Goal: Task Accomplishment & Management: Use online tool/utility

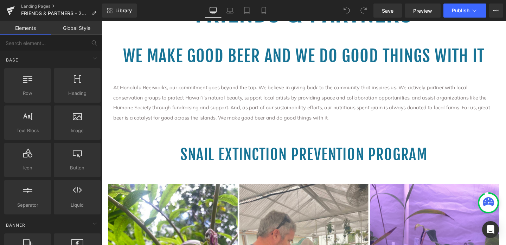
scroll to position [178, 0]
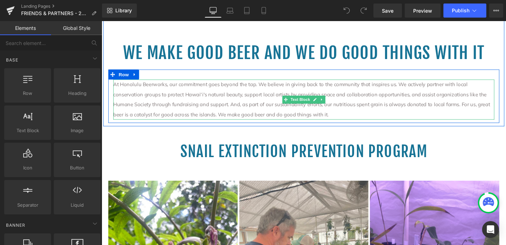
click at [296, 111] on p "At Honolulu Beerworks, our commitment goes beyond the tap. We believe in giving…" at bounding box center [314, 104] width 401 height 42
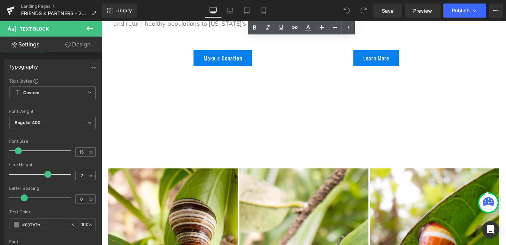
scroll to position [906, 0]
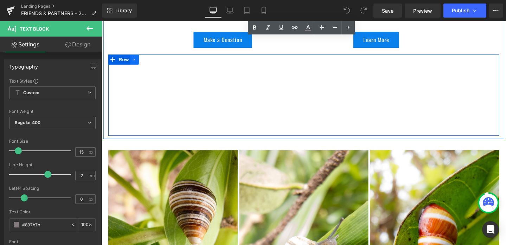
click at [137, 64] on icon at bounding box center [136, 61] width 5 height 5
click at [155, 63] on icon at bounding box center [154, 61] width 5 height 5
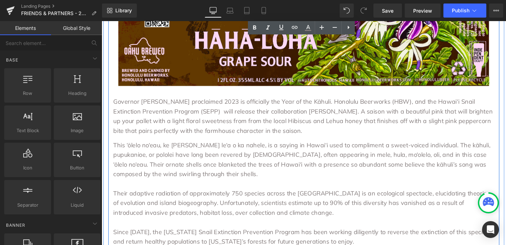
scroll to position [631, 0]
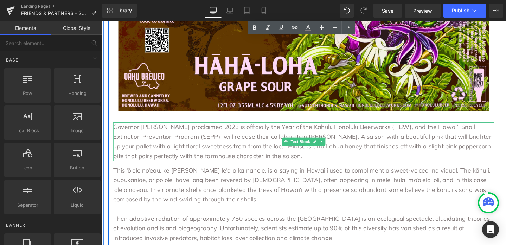
click at [202, 151] on p "Governor Josh Green proclaimed 2023 is officially the Year of the Kāhuli. Honol…" at bounding box center [314, 148] width 401 height 40
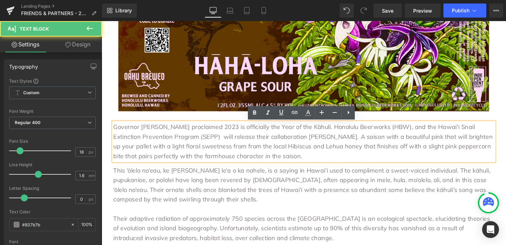
drag, startPoint x: 113, startPoint y: 134, endPoint x: 228, endPoint y: 156, distance: 117.4
click at [228, 156] on div "Governor Josh Green proclaimed 2023 is officially the Year of the Kāhuli. Honol…" at bounding box center [314, 148] width 401 height 40
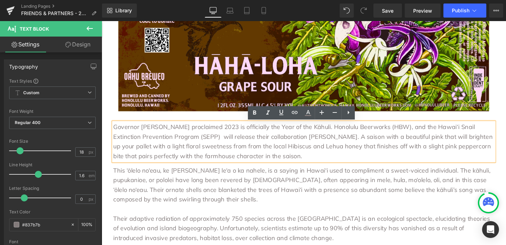
click at [244, 163] on p "Governor Josh Green proclaimed 2023 is officially the Year of the Kāhuli. Honol…" at bounding box center [314, 148] width 401 height 40
drag, startPoint x: 245, startPoint y: 164, endPoint x: 99, endPoint y: 131, distance: 150.0
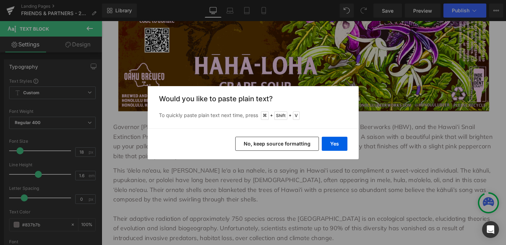
click at [286, 146] on button "No, keep source formatting" at bounding box center [277, 144] width 84 height 14
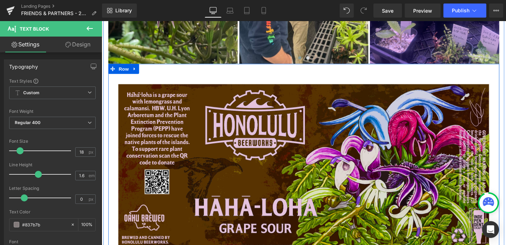
scroll to position [478, 0]
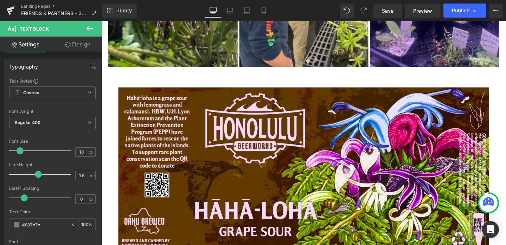
click at [91, 28] on icon at bounding box center [89, 28] width 8 height 8
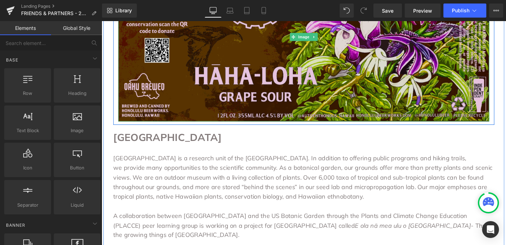
scroll to position [621, 0]
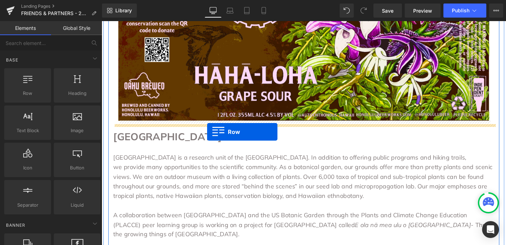
drag, startPoint x: 130, startPoint y: 105, endPoint x: 213, endPoint y: 137, distance: 89.2
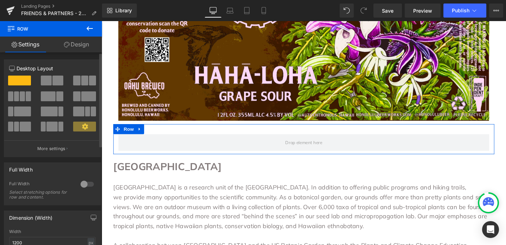
click at [52, 82] on span at bounding box center [57, 81] width 11 height 10
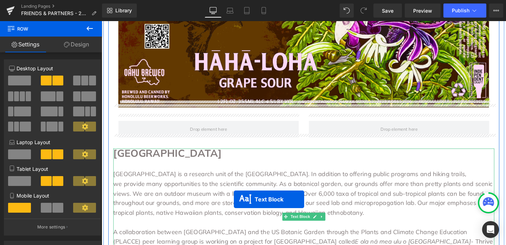
scroll to position [642, 0]
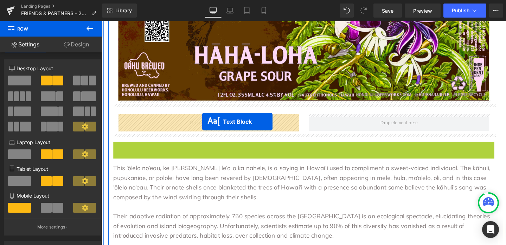
drag, startPoint x: 295, startPoint y: 243, endPoint x: 207, endPoint y: 128, distance: 144.8
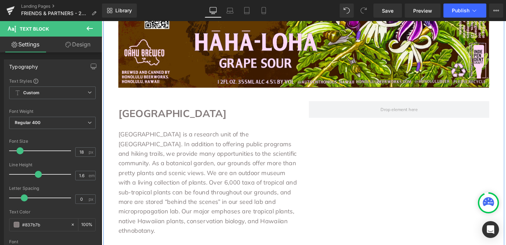
scroll to position [653, 0]
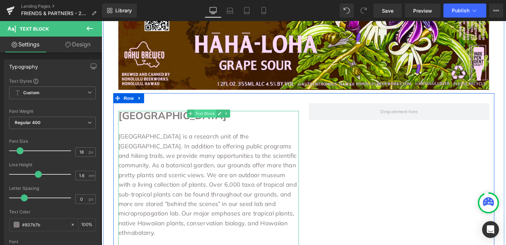
click at [211, 117] on span "Text Block" at bounding box center [210, 118] width 23 height 8
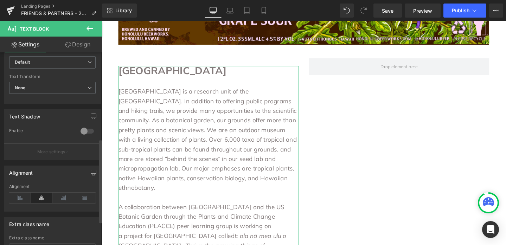
scroll to position [199, 0]
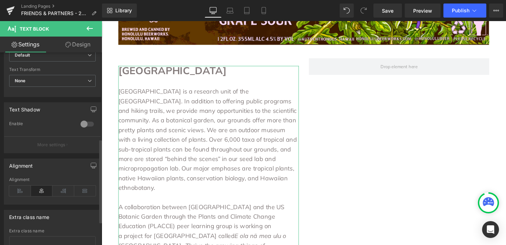
click at [41, 192] on icon at bounding box center [42, 191] width 22 height 11
click at [21, 192] on icon at bounding box center [20, 191] width 22 height 11
click at [41, 192] on icon at bounding box center [42, 191] width 22 height 11
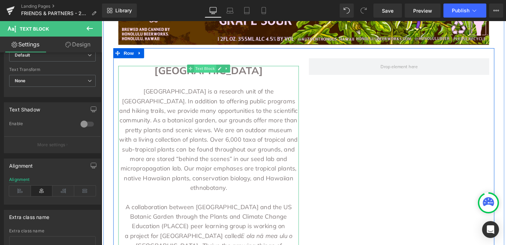
click at [214, 72] on span "Text Block" at bounding box center [210, 71] width 23 height 8
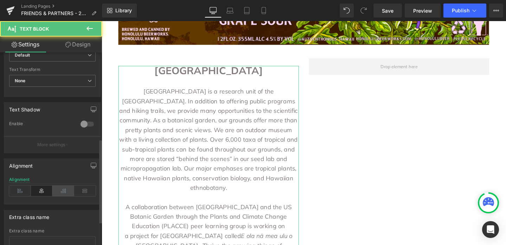
click at [59, 192] on icon at bounding box center [63, 191] width 22 height 11
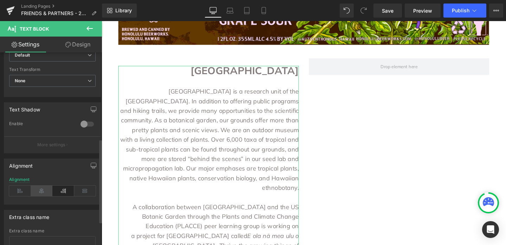
click at [44, 191] on icon at bounding box center [42, 191] width 22 height 11
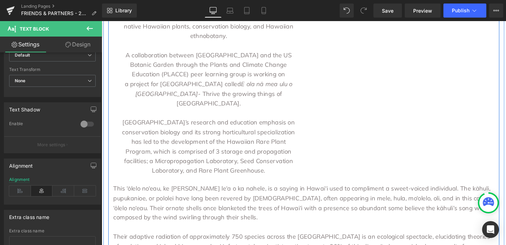
scroll to position [863, 0]
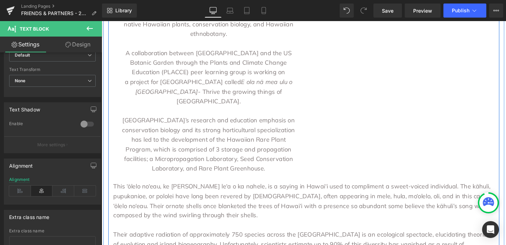
click at [169, 190] on p "This ‘ōlelo no‘eau, ke kāhuli leo le‘a o ka nahele, is a saying in Hawai‘i used…" at bounding box center [314, 210] width 401 height 40
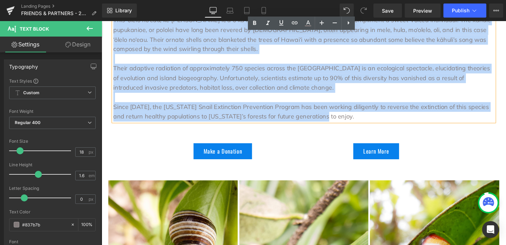
scroll to position [1044, 0]
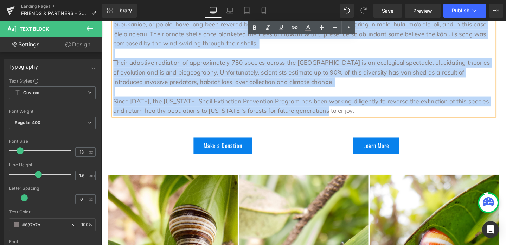
drag, startPoint x: 114, startPoint y: 174, endPoint x: 331, endPoint y: 93, distance: 232.1
click at [331, 93] on div "This ‘ōlelo no‘eau, ke kāhuli leo le‘a o ka nahele, is a saying in Hawai‘i used…" at bounding box center [314, 62] width 401 height 117
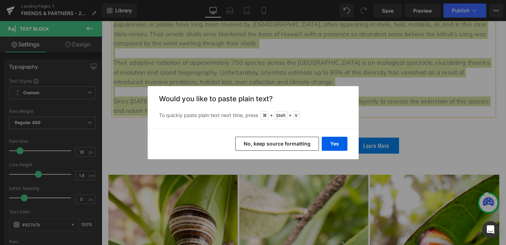
click at [291, 143] on button "No, keep source formatting" at bounding box center [277, 144] width 84 height 14
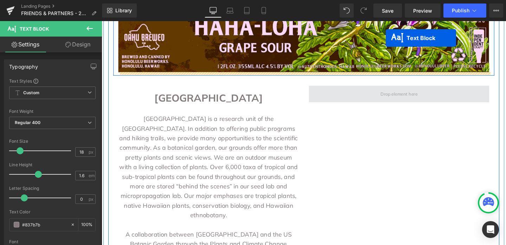
scroll to position [665, 0]
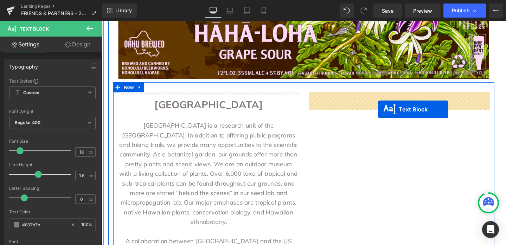
drag, startPoint x: 295, startPoint y: 211, endPoint x: 392, endPoint y: 114, distance: 137.0
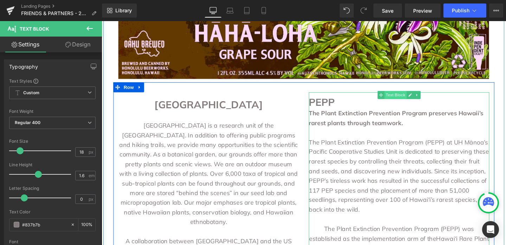
click at [411, 99] on span "Text Block" at bounding box center [410, 99] width 23 height 8
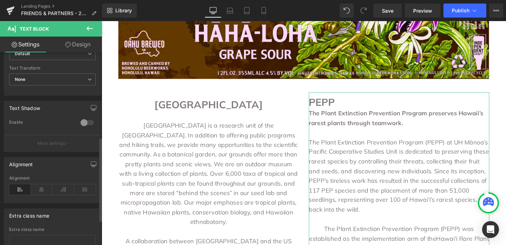
scroll to position [208, 0]
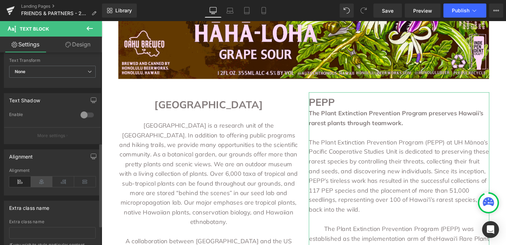
click at [38, 183] on icon at bounding box center [42, 181] width 22 height 11
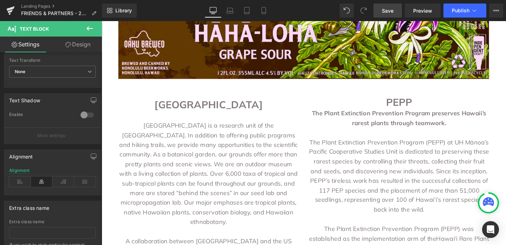
click at [389, 12] on span "Save" at bounding box center [388, 10] width 12 height 7
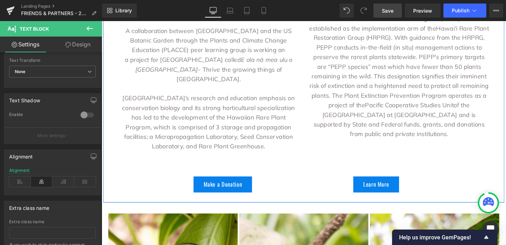
scroll to position [889, 0]
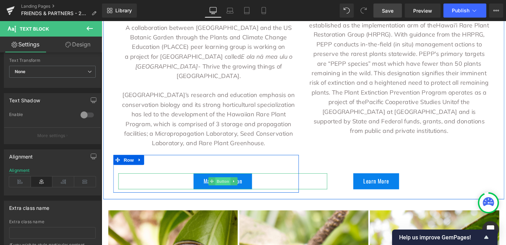
click at [228, 186] on span "Button" at bounding box center [229, 190] width 16 height 8
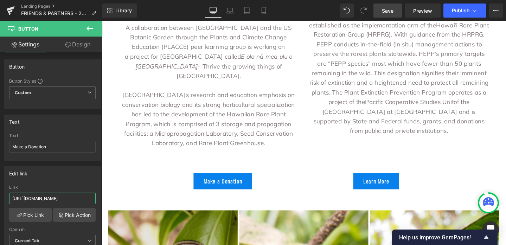
scroll to position [0, 132]
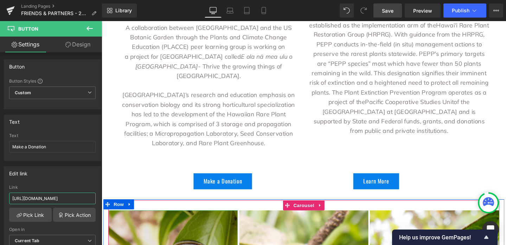
drag, startPoint x: 125, startPoint y: 219, endPoint x: 121, endPoint y: 204, distance: 15.3
paste input "://manoa.hawaii.edu/lyon/support/donate/"
type input "https:://manoa.hawaii.edu/lyon/support/donate/"
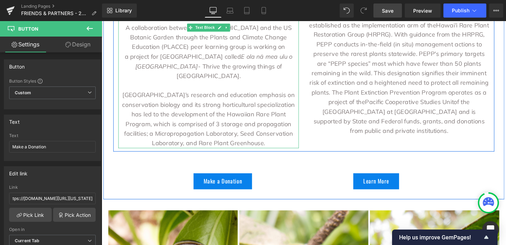
click at [138, 84] on p at bounding box center [214, 89] width 190 height 10
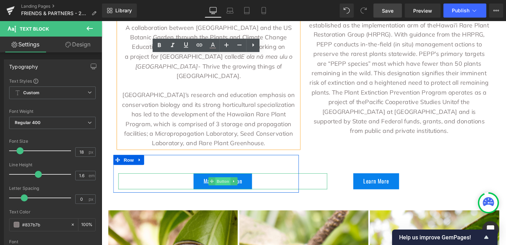
click at [227, 186] on span "Button" at bounding box center [229, 190] width 16 height 8
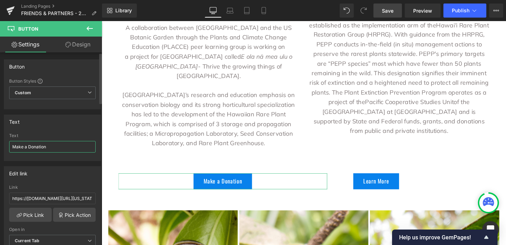
click at [55, 147] on input "Make a Donation" at bounding box center [52, 147] width 86 height 12
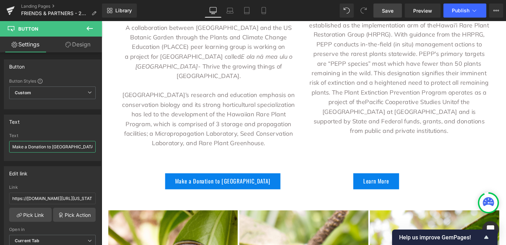
type input "Make a Donation to LYON"
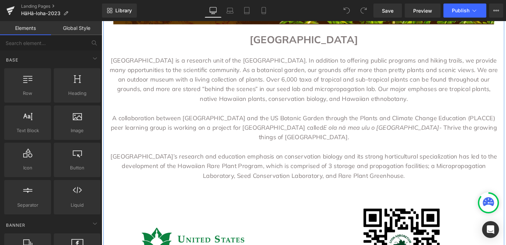
scroll to position [574, 0]
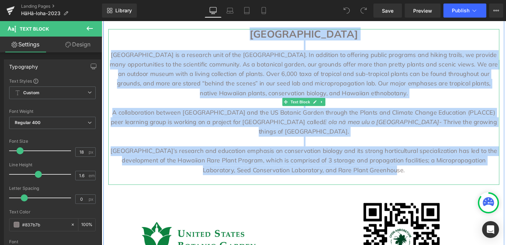
drag, startPoint x: 265, startPoint y: 36, endPoint x: 429, endPoint y: 166, distance: 209.9
click at [429, 166] on div "[GEOGRAPHIC_DATA] is a research unit of the [GEOGRAPHIC_DATA]. In addition to o…" at bounding box center [314, 112] width 411 height 164
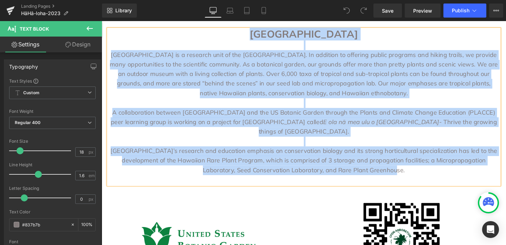
copy div "LORE IPSUMDOLO Sita Consectet ad e seddoeiu temp in utl Etdolorema al Enimadm. …"
click at [392, 169] on p "[GEOGRAPHIC_DATA]’s research and education emphasis on conservation biology and…" at bounding box center [314, 168] width 411 height 30
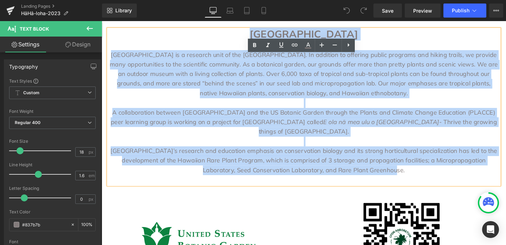
drag, startPoint x: 392, startPoint y: 169, endPoint x: 210, endPoint y: 34, distance: 226.4
click at [210, 34] on div "[GEOGRAPHIC_DATA] is a research unit of the [GEOGRAPHIC_DATA]. In addition to o…" at bounding box center [314, 112] width 411 height 164
copy div "LORE IPSUMDOLO Sita Consectet ad e seddoeiu temp in utl Etdolorema al Enimadm. …"
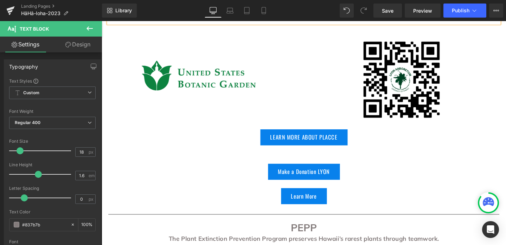
scroll to position [710, 0]
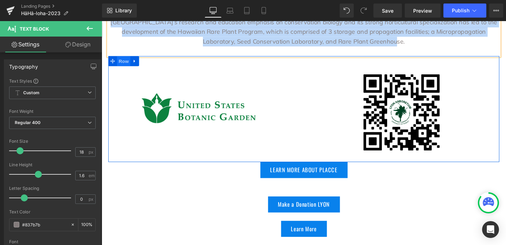
click at [125, 58] on span "Row" at bounding box center [125, 63] width 14 height 11
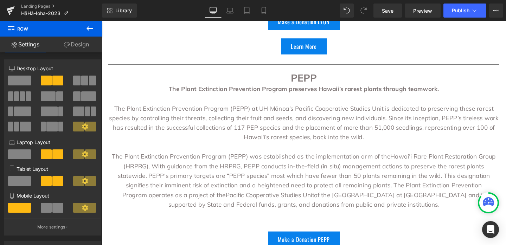
scroll to position [937, 0]
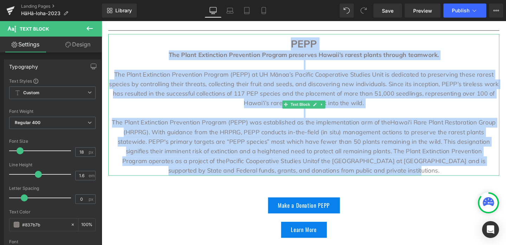
drag, startPoint x: 301, startPoint y: 34, endPoint x: 393, endPoint y: 165, distance: 159.9
click at [393, 165] on div "PEPP ﻿The Plant Extinction Prevention Program preserves [US_STATE]’s rarest pla…" at bounding box center [314, 109] width 411 height 149
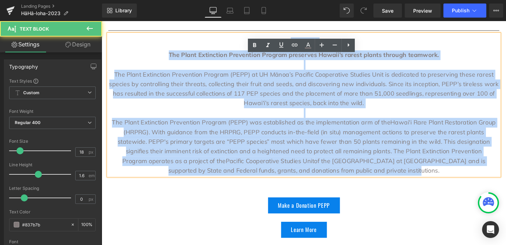
click at [381, 129] on div "The Plant Extinction Prevention Program (PEPP) was established as the implement…" at bounding box center [314, 153] width 411 height 61
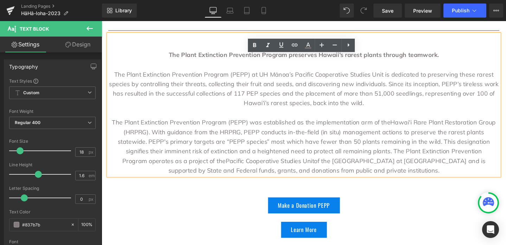
click at [342, 89] on div "PEPP ﻿The Plant Extinction Prevention Program preserves [US_STATE]’s rarest pla…" at bounding box center [314, 109] width 411 height 149
click at [362, 168] on div "The Plant Extinction Prevention Program (PEPP) was established as the implement…" at bounding box center [314, 153] width 411 height 61
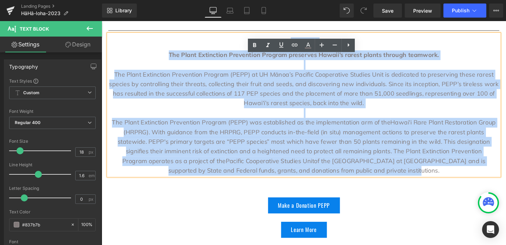
drag, startPoint x: 346, startPoint y: 168, endPoint x: 185, endPoint y: 38, distance: 207.1
click at [185, 38] on div "PEPP ﻿The Plant Extinction Prevention Program preserves [US_STATE]’s rarest pla…" at bounding box center [314, 109] width 411 height 149
copy div "LORE ﻿Ips Dolor Sitametcon Adipiscing Elitsed doeiusmod Tempor’i utlabo etdolo …"
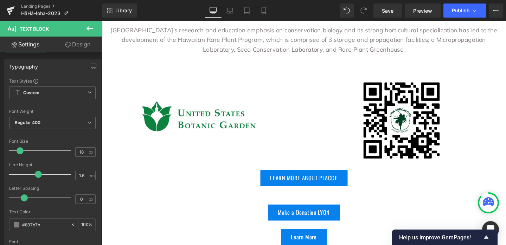
scroll to position [702, 0]
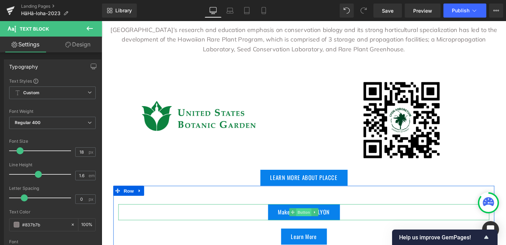
click at [314, 218] on span "Button" at bounding box center [314, 222] width 16 height 8
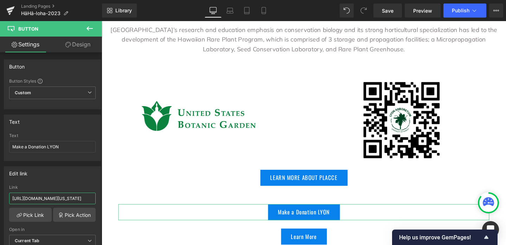
scroll to position [0, 17]
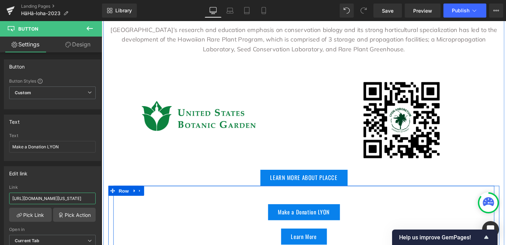
drag, startPoint x: 124, startPoint y: 221, endPoint x: 116, endPoint y: 208, distance: 15.5
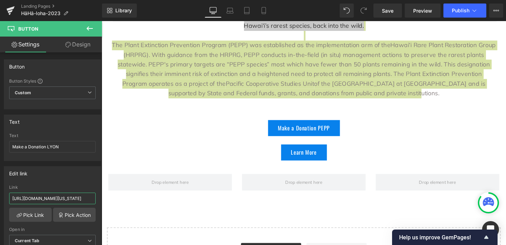
scroll to position [1019, 0]
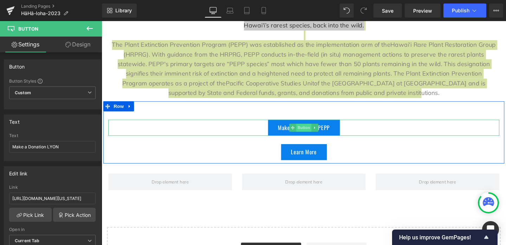
click at [316, 129] on span "Button" at bounding box center [314, 133] width 16 height 8
